Goal: Transaction & Acquisition: Purchase product/service

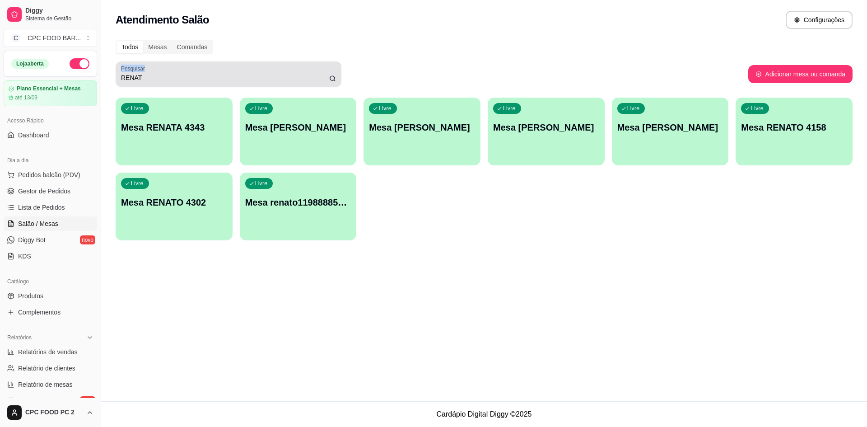
drag, startPoint x: 212, startPoint y: 72, endPoint x: 126, endPoint y: 72, distance: 86.2
click at [122, 72] on div "Pesquisar RENAT" at bounding box center [229, 73] width 226 height 25
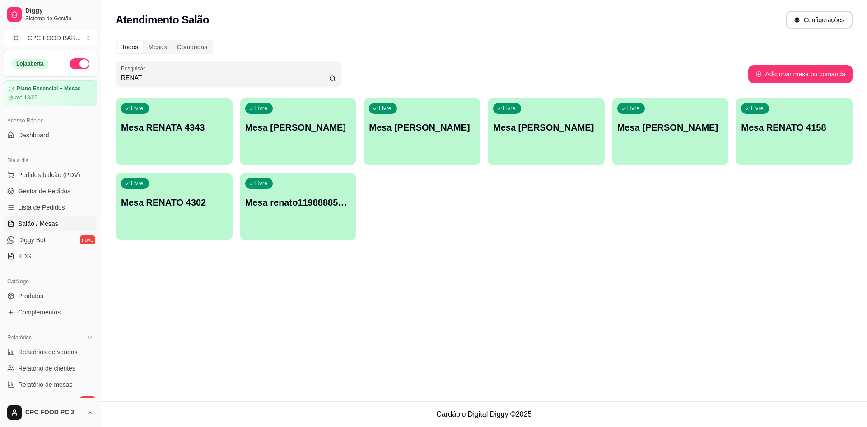
drag, startPoint x: 144, startPoint y: 77, endPoint x: 95, endPoint y: 74, distance: 48.9
click at [94, 73] on div "Diggy Sistema de Gestão C CPC FOOD BAR ... Loja aberta Plano Essencial + Mesas …" at bounding box center [433, 213] width 867 height 427
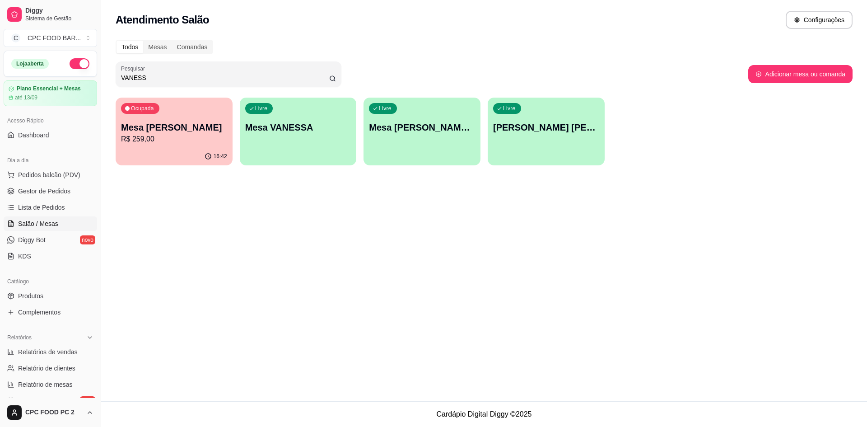
type input "VANESS"
click at [158, 107] on div "Ocupada" at bounding box center [140, 108] width 38 height 11
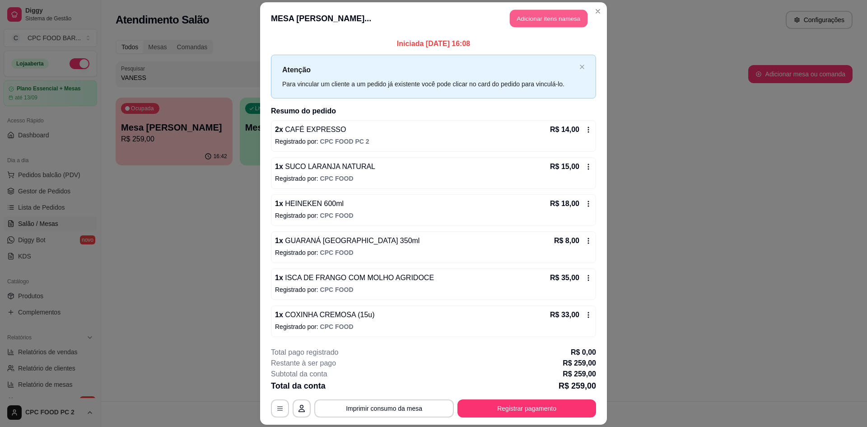
click at [526, 18] on button "Adicionar itens na mesa" at bounding box center [549, 18] width 78 height 18
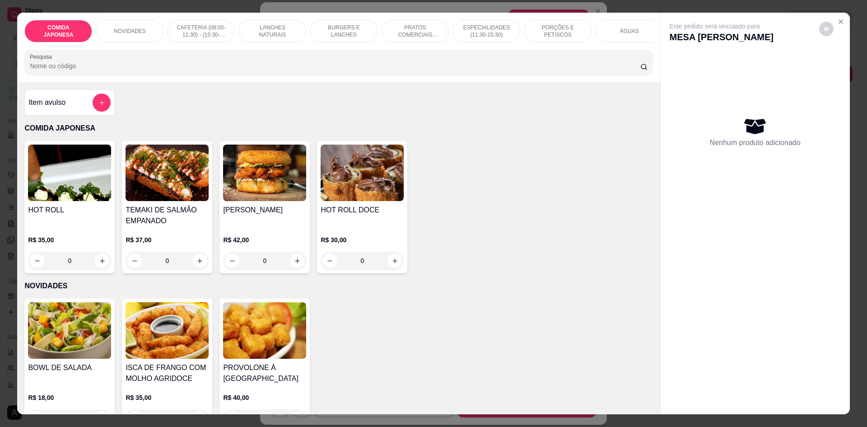
click at [445, 70] on input "Pesquisa" at bounding box center [335, 65] width 610 height 9
click at [447, 70] on input "Pesquisa" at bounding box center [335, 65] width 610 height 9
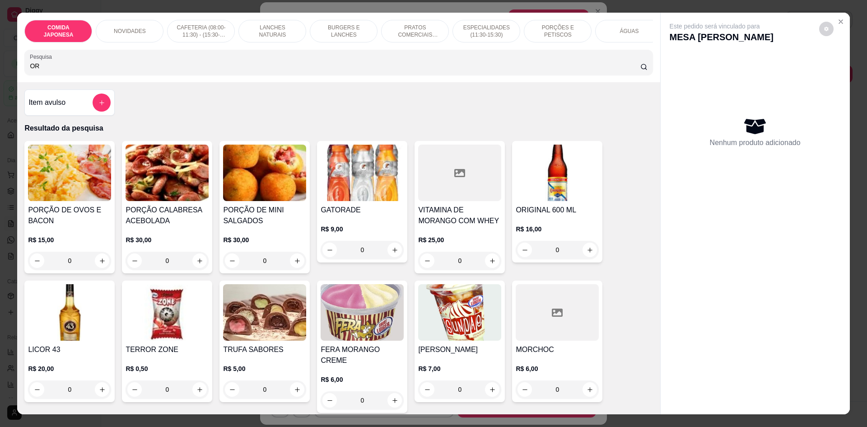
type input "O"
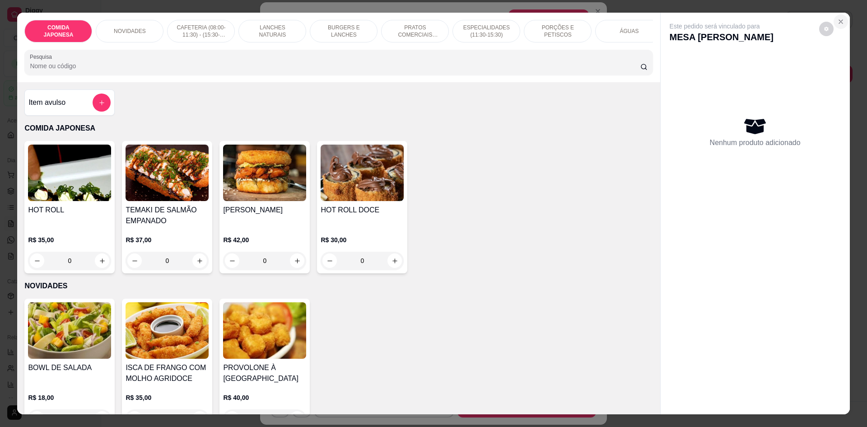
click at [837, 19] on icon "Close" at bounding box center [840, 21] width 7 height 7
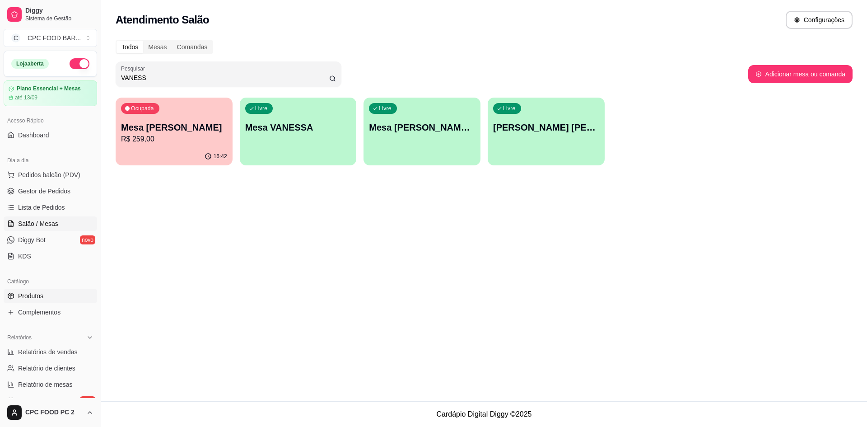
click at [34, 297] on span "Produtos" at bounding box center [30, 295] width 25 height 9
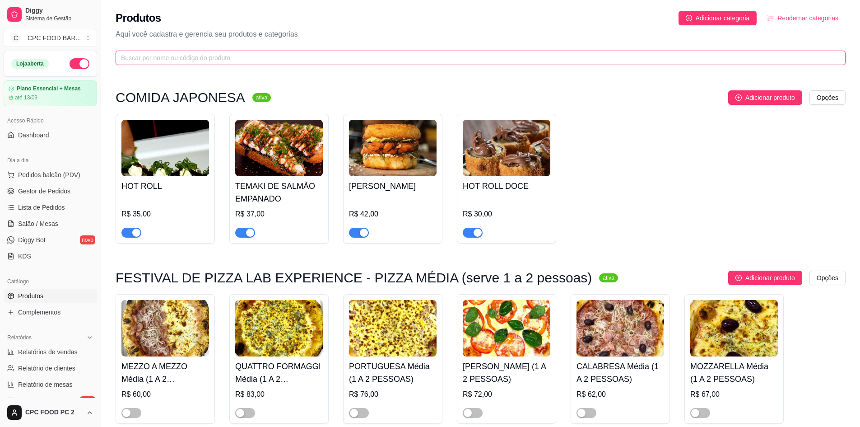
click at [158, 58] on input "text" at bounding box center [477, 58] width 712 height 10
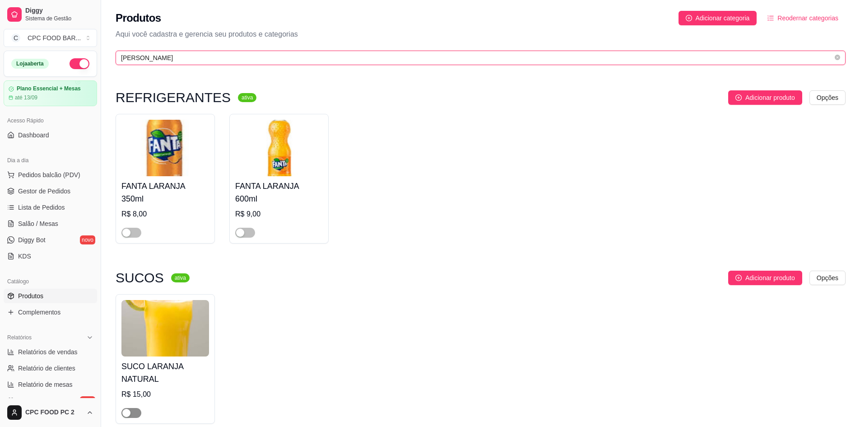
type input "[PERSON_NAME]"
click at [127, 409] on div "button" at bounding box center [126, 413] width 8 height 8
click at [36, 209] on span "Lista de Pedidos" at bounding box center [41, 207] width 47 height 9
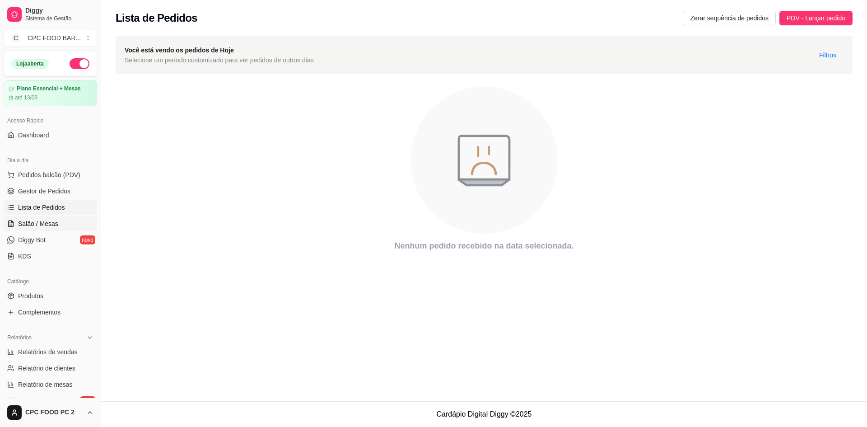
click at [33, 224] on span "Salão / Mesas" at bounding box center [38, 223] width 40 height 9
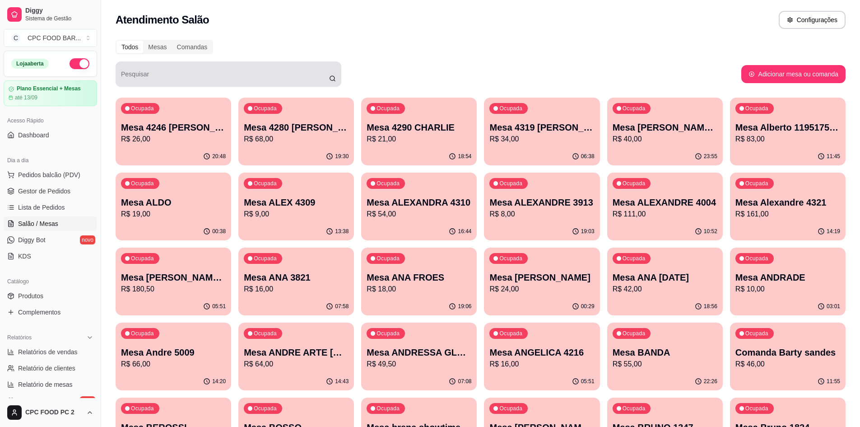
click at [150, 80] on input "Pesquisar" at bounding box center [225, 77] width 208 height 9
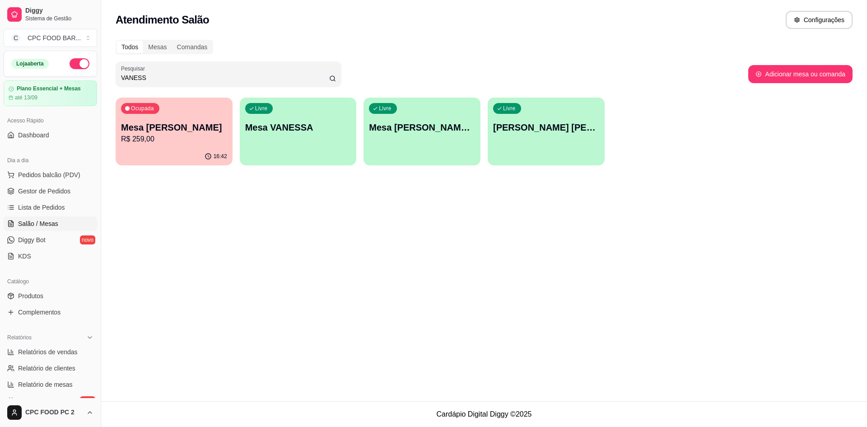
type input "VANESS"
click at [160, 116] on div "Ocupada Mesa [PERSON_NAME] R$ 259,00" at bounding box center [173, 122] width 113 height 49
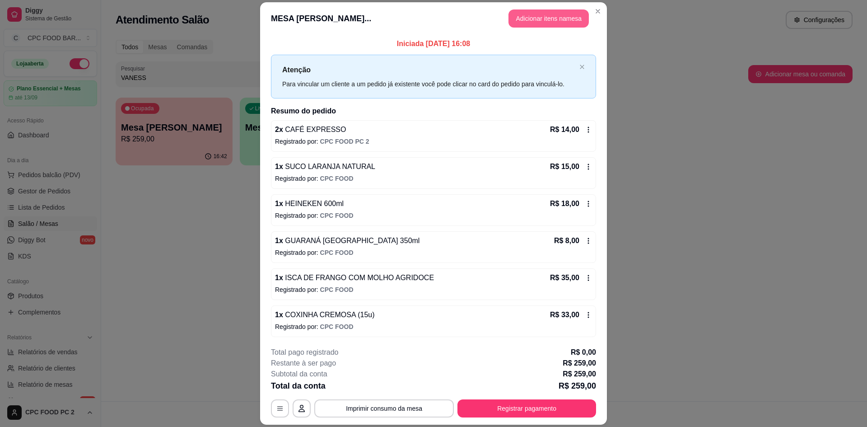
click at [536, 20] on button "Adicionar itens na mesa" at bounding box center [548, 18] width 80 height 18
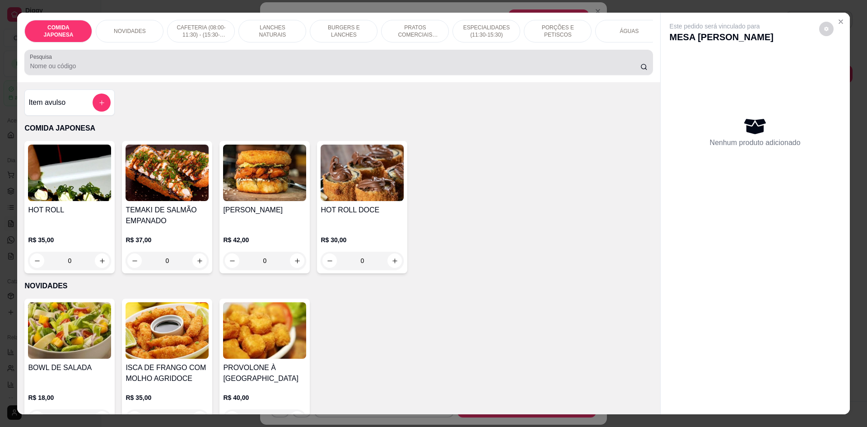
click at [339, 70] on input "Pesquisa" at bounding box center [335, 65] width 610 height 9
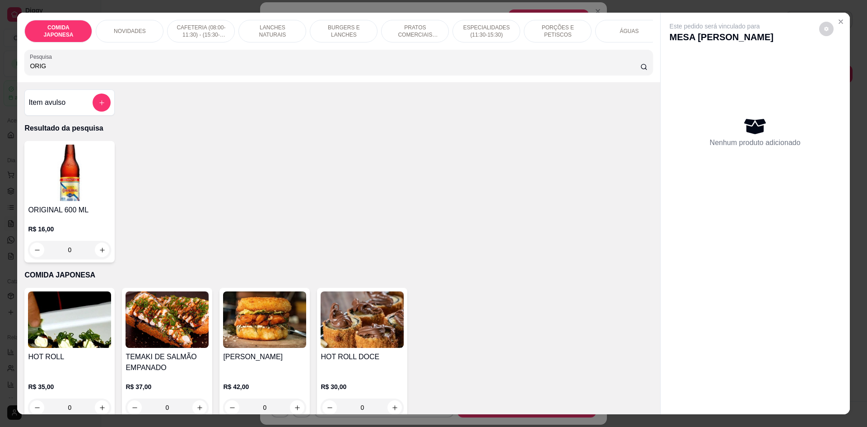
drag, startPoint x: 60, startPoint y: 75, endPoint x: 0, endPoint y: 74, distance: 60.5
click at [0, 75] on div "COMIDA JAPONESA NOVIDADES CAFETERIA (08:00-11:30) - (15:30-18:00) LANCHES NATUR…" at bounding box center [433, 213] width 867 height 427
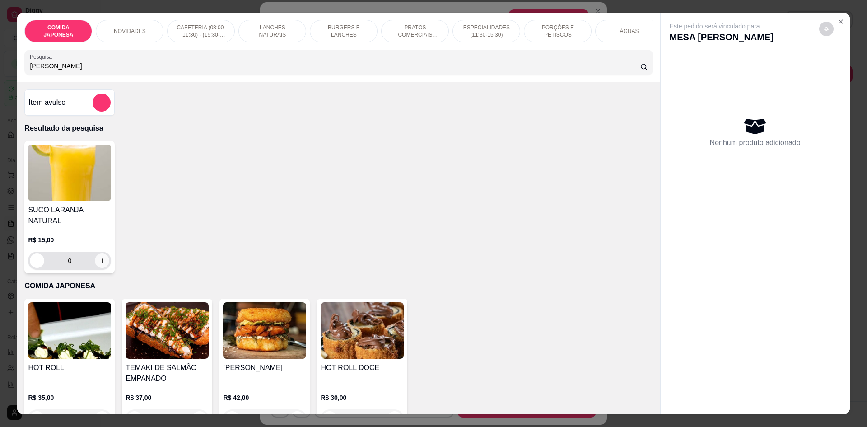
type input "[PERSON_NAME]"
click at [99, 257] on icon "increase-product-quantity" at bounding box center [102, 260] width 7 height 7
type input "1"
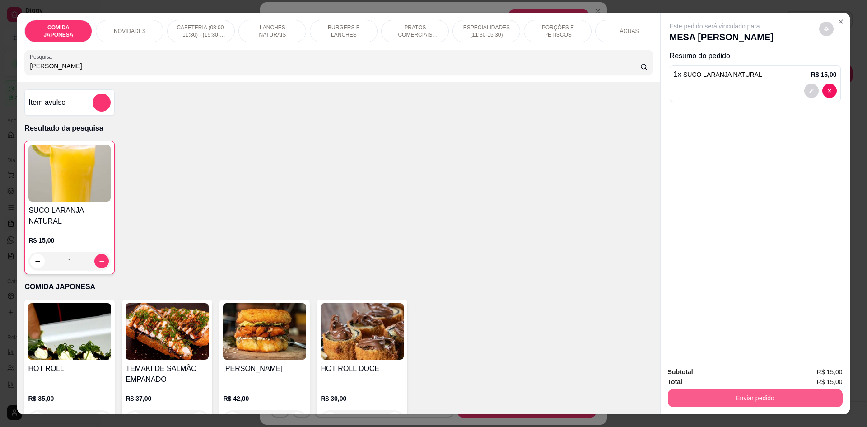
click at [688, 401] on button "Enviar pedido" at bounding box center [755, 398] width 175 height 18
click at [691, 381] on button "Não registrar e enviar pedido" at bounding box center [724, 375] width 91 height 17
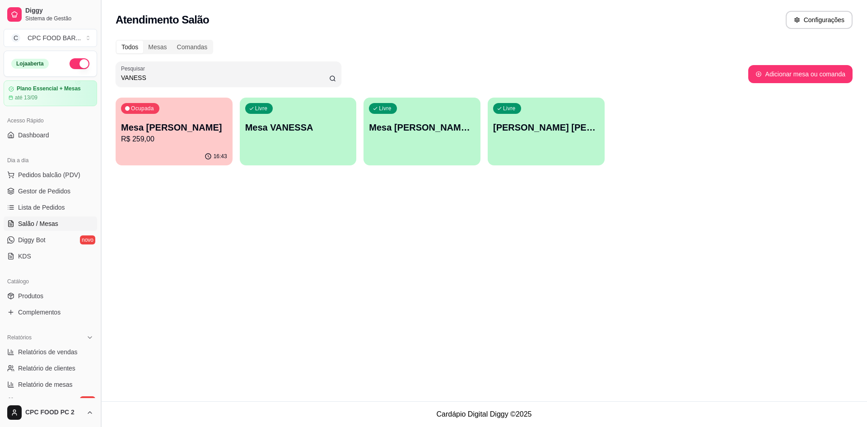
drag, startPoint x: 158, startPoint y: 79, endPoint x: 101, endPoint y: 67, distance: 58.5
click at [101, 67] on div "Diggy Sistema de Gestão C CPC FOOD BAR ... Loja aberta Plano Essencial + Mesas …" at bounding box center [433, 213] width 867 height 427
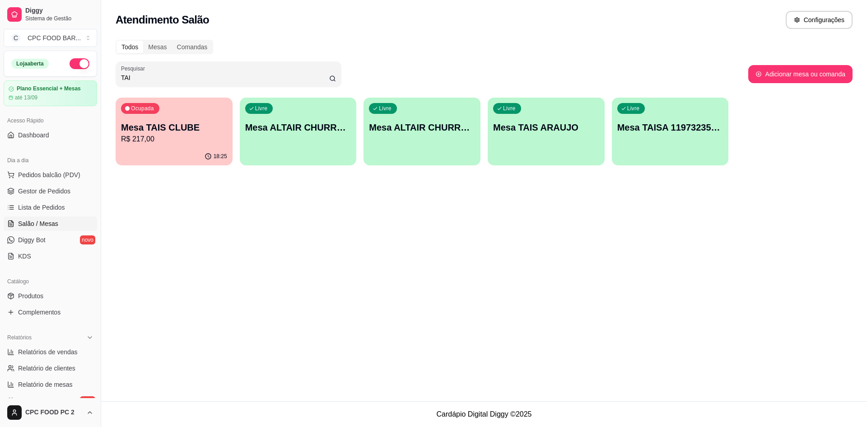
type input "TAI"
click at [186, 117] on div "Ocupada Mesa TAIS CLUBE R$ 217,00" at bounding box center [174, 123] width 117 height 50
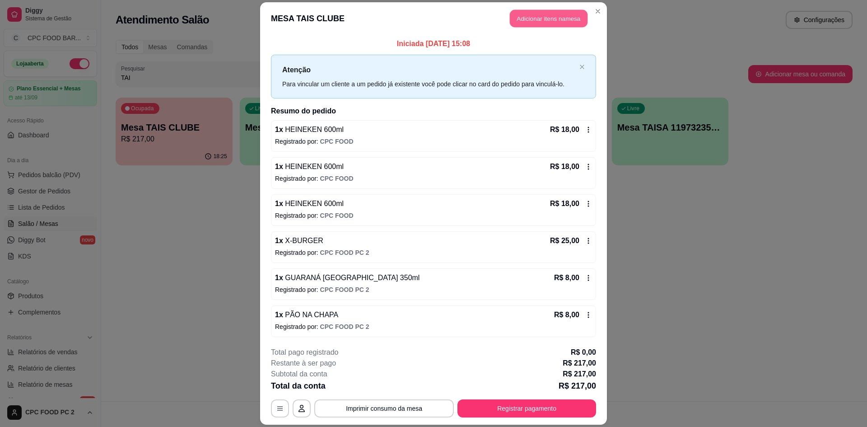
click at [530, 18] on button "Adicionar itens na mesa" at bounding box center [549, 18] width 78 height 18
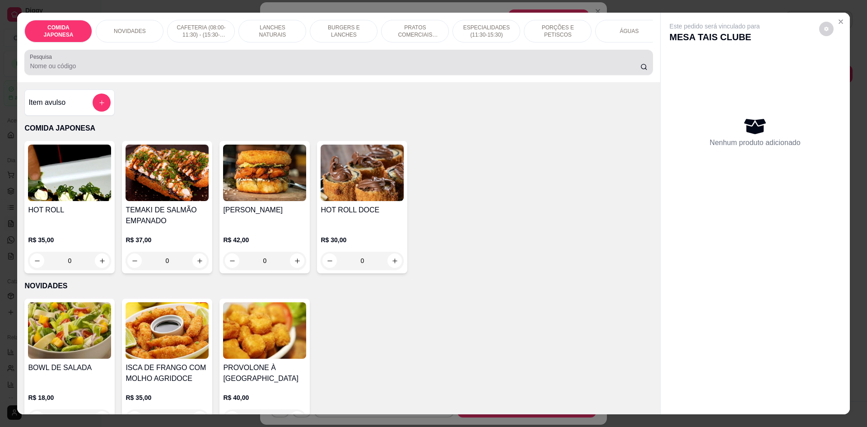
click at [301, 70] on input "Pesquisa" at bounding box center [335, 65] width 610 height 9
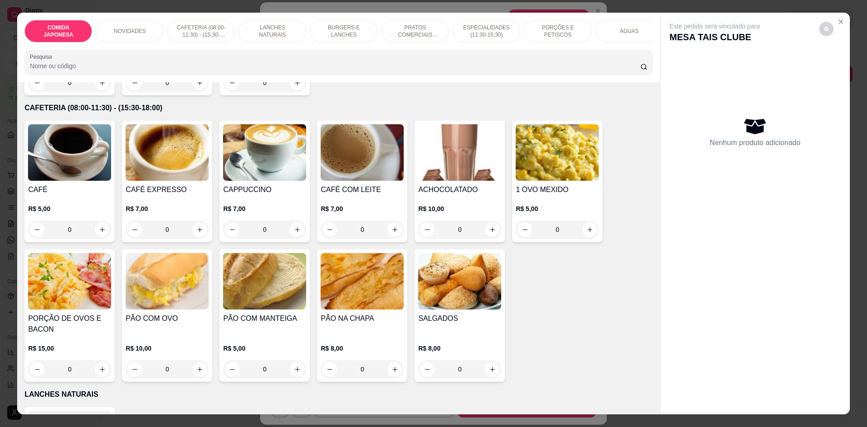
scroll to position [361, 0]
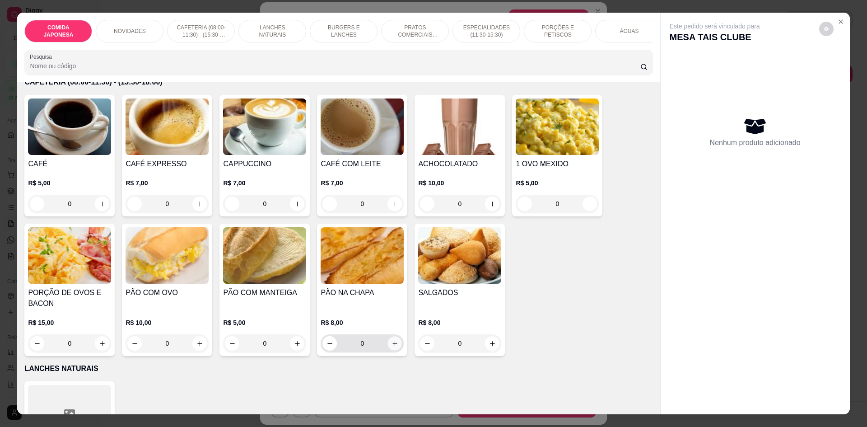
click at [394, 347] on icon "increase-product-quantity" at bounding box center [394, 343] width 7 height 7
type input "1"
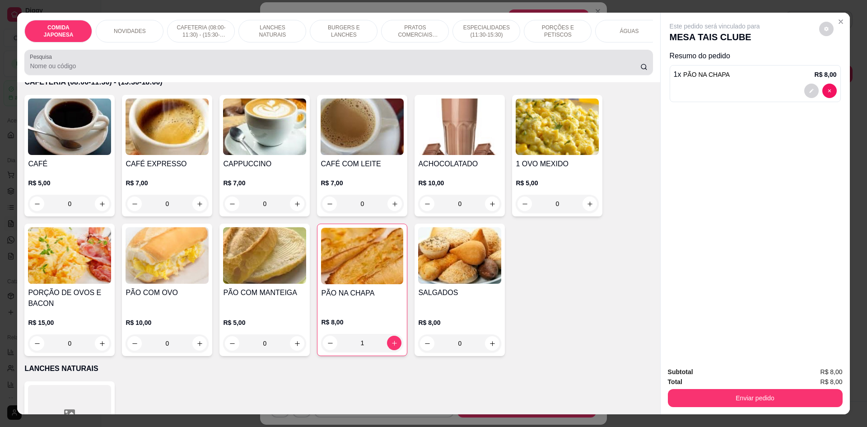
click at [192, 70] on input "Pesquisa" at bounding box center [335, 65] width 610 height 9
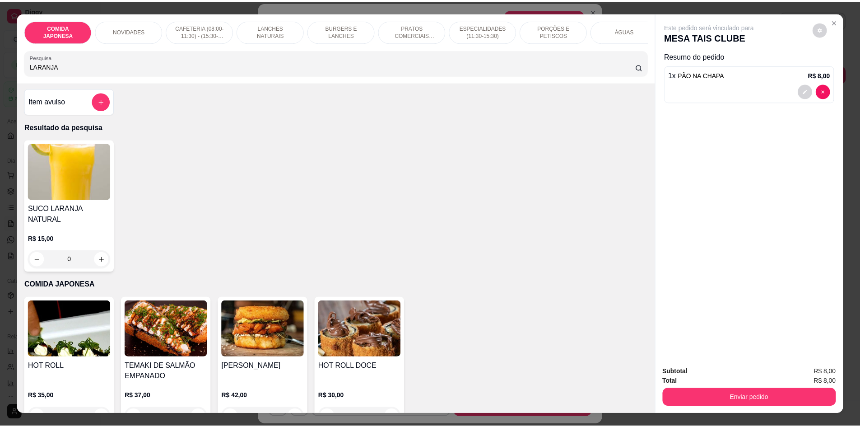
scroll to position [0, 0]
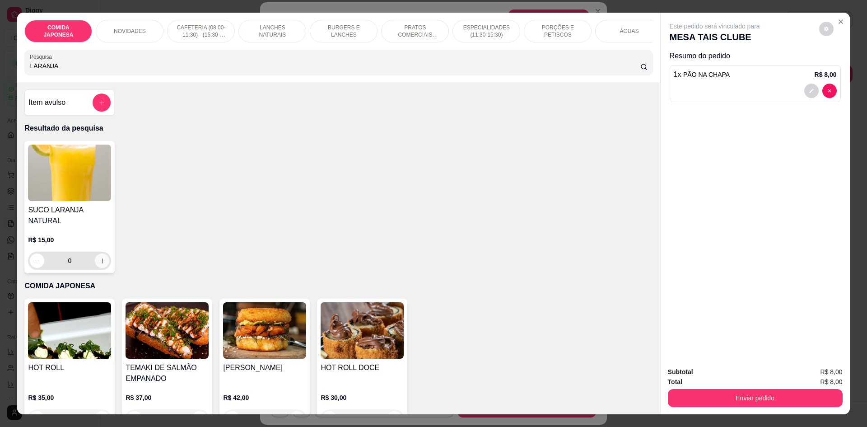
type input "LARANJA"
click at [101, 257] on icon "increase-product-quantity" at bounding box center [102, 260] width 7 height 7
type input "1"
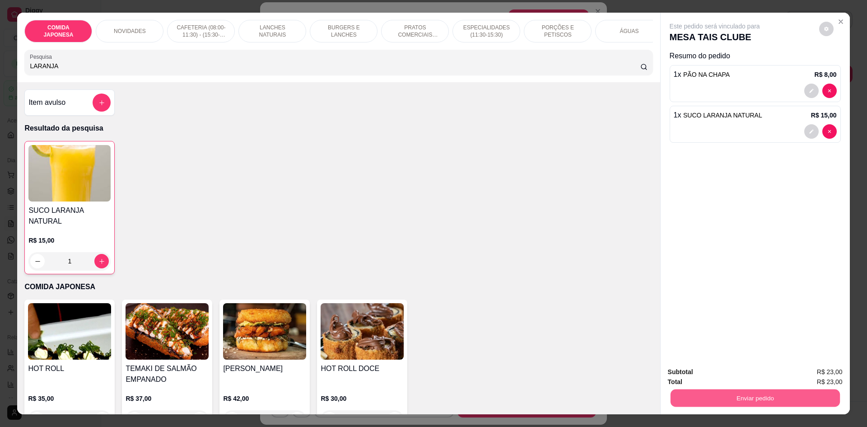
click at [702, 400] on button "Enviar pedido" at bounding box center [754, 398] width 169 height 18
click at [703, 377] on button "Não registrar e enviar pedido" at bounding box center [725, 375] width 94 height 17
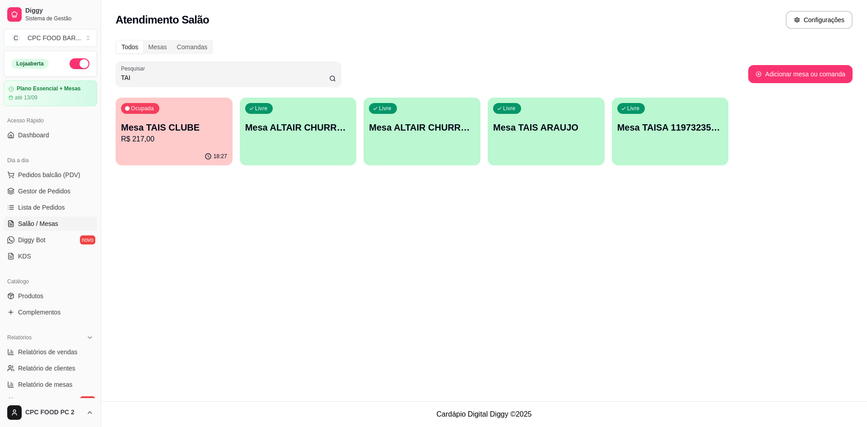
drag, startPoint x: 153, startPoint y: 76, endPoint x: 106, endPoint y: 74, distance: 47.0
click at [106, 74] on div "Todos Mesas Comandas Pesquisar TAI Adicionar mesa ou comanda Ocupada Mesa TAIS …" at bounding box center [484, 105] width 766 height 142
